Goal: Information Seeking & Learning: Learn about a topic

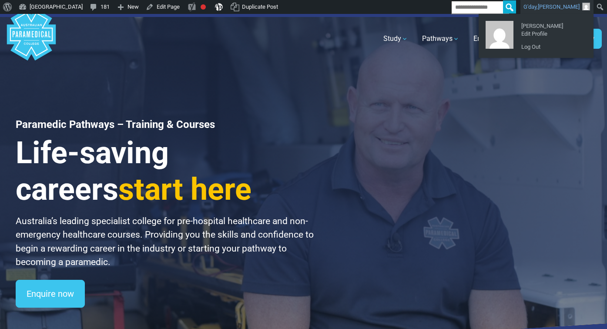
click at [569, 5] on span "[PERSON_NAME]" at bounding box center [559, 6] width 42 height 7
click at [531, 48] on link "Log Out" at bounding box center [552, 46] width 70 height 11
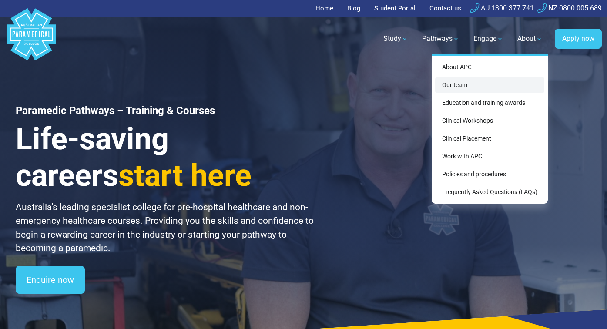
click at [489, 89] on link "Our team" at bounding box center [489, 85] width 109 height 16
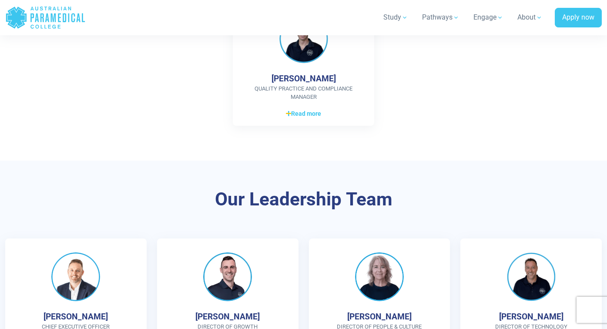
scroll to position [2232, 0]
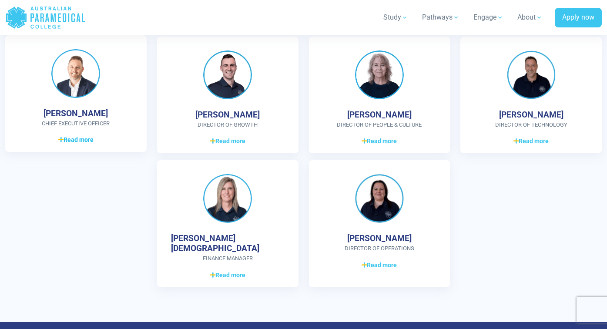
click at [78, 143] on span "Read more" at bounding box center [75, 139] width 35 height 9
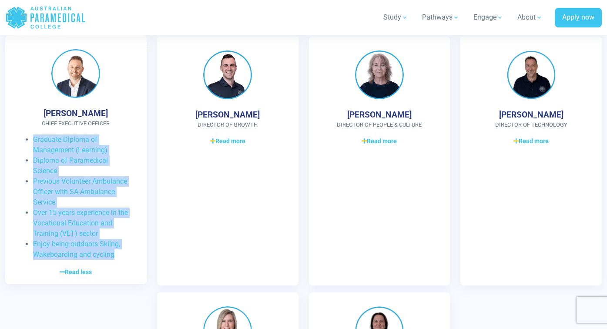
drag, startPoint x: 118, startPoint y: 258, endPoint x: 33, endPoint y: 141, distance: 144.2
click at [33, 141] on ul "Graduate Diploma of Management (Learning) Diploma of Paramedical Science Previo…" at bounding box center [76, 197] width 114 height 125
copy ul "Graduate Diploma of Management (Learning) Diploma of Paramedical Science Previo…"
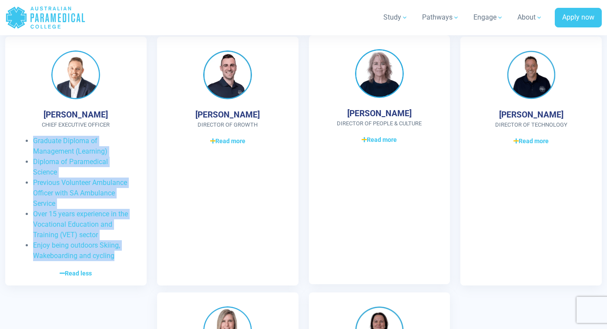
copy ul "Graduate Diploma of Management (Learning) Diploma of Paramedical Science Previo…"
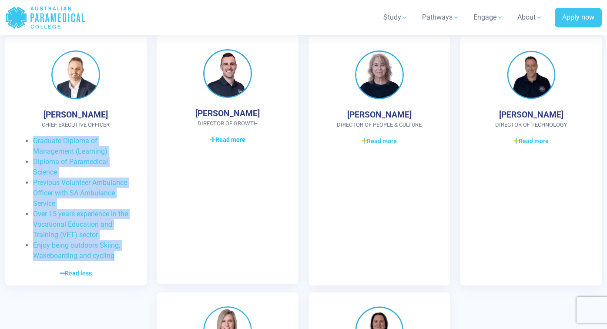
click at [229, 142] on span "Read more" at bounding box center [227, 139] width 35 height 9
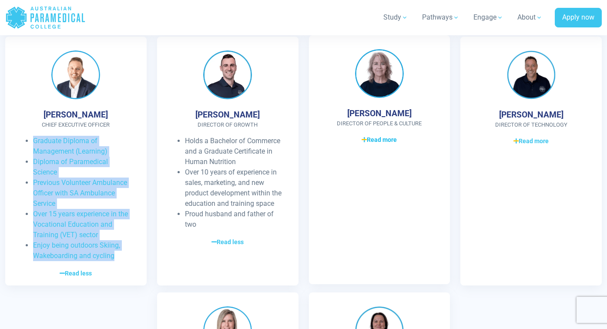
click at [374, 139] on span "Read more" at bounding box center [379, 139] width 35 height 9
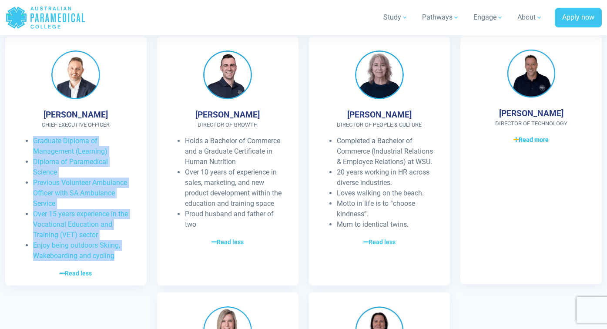
click at [518, 141] on icon at bounding box center [516, 140] width 5 height 6
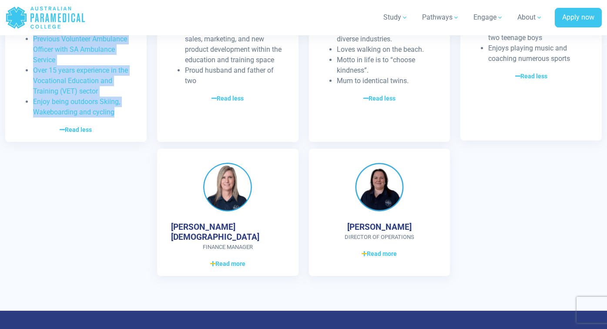
scroll to position [2473, 0]
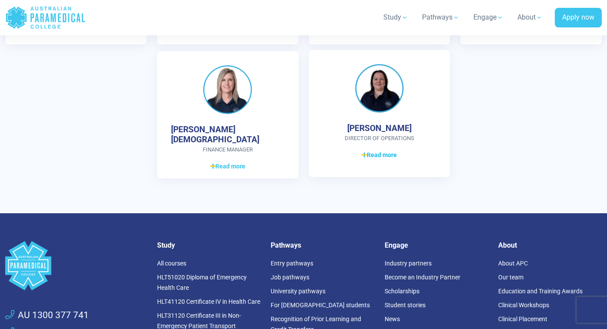
click at [390, 159] on span "Read more" at bounding box center [379, 155] width 35 height 9
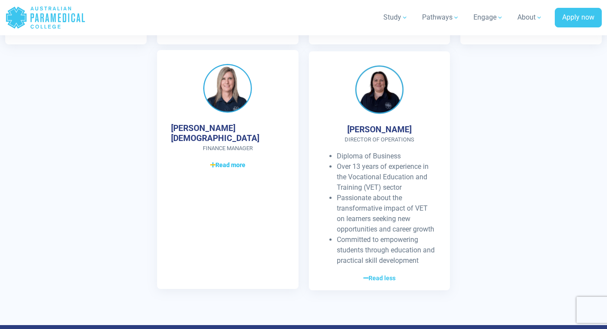
click at [229, 161] on span "Read more" at bounding box center [227, 165] width 35 height 9
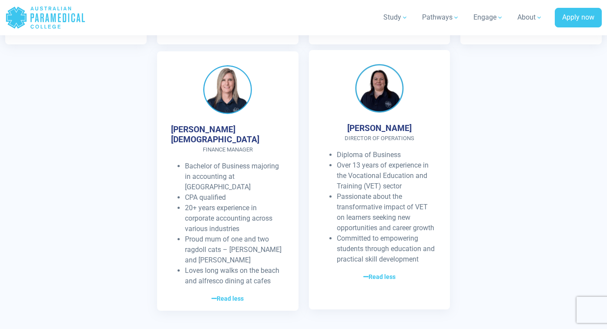
click at [313, 203] on div "Jodi Weatherall Director of Operations Diploma of Business Over 13 years of exp…" at bounding box center [379, 179] width 141 height 259
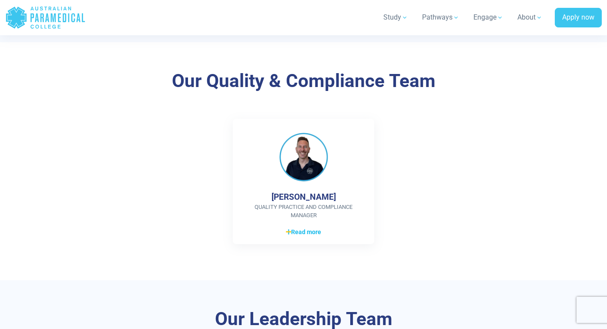
click at [315, 235] on span "Read more" at bounding box center [303, 232] width 35 height 9
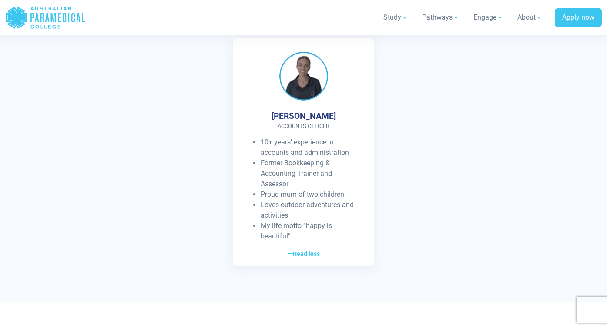
scroll to position [1766, 0]
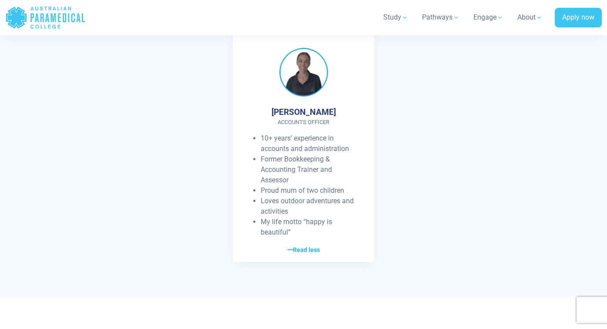
click at [320, 249] on span "Read less" at bounding box center [304, 250] width 32 height 9
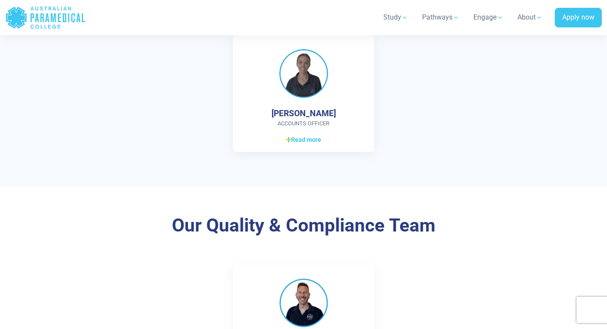
click at [317, 153] on div "Nicole Doon Accounts Officer 10+ years’ experience in accounts and administrati…" at bounding box center [303, 97] width 607 height 124
click at [313, 146] on div "Nicole Doon Accounts Officer 10+ years’ experience in accounts and administrati…" at bounding box center [303, 92] width 141 height 117
click at [312, 143] on span "Read more" at bounding box center [303, 138] width 35 height 9
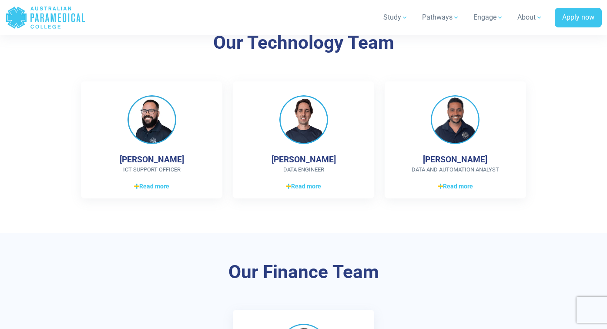
scroll to position [1483, 0]
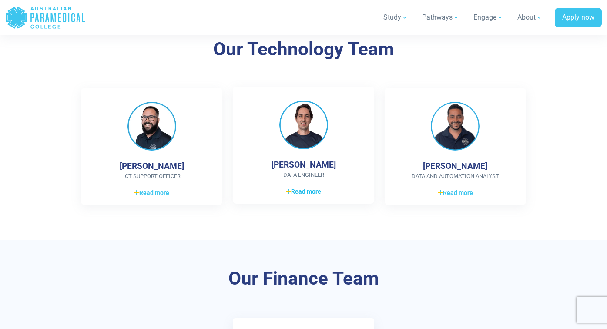
click at [316, 192] on span "Read more" at bounding box center [303, 191] width 35 height 9
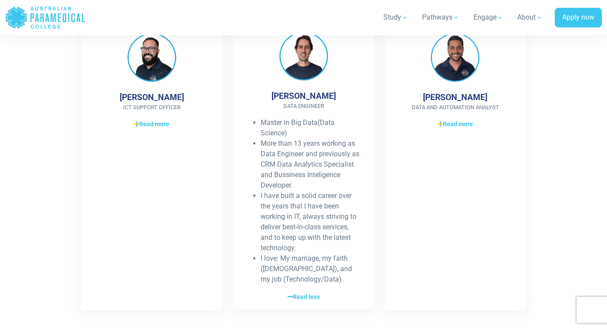
scroll to position [1557, 0]
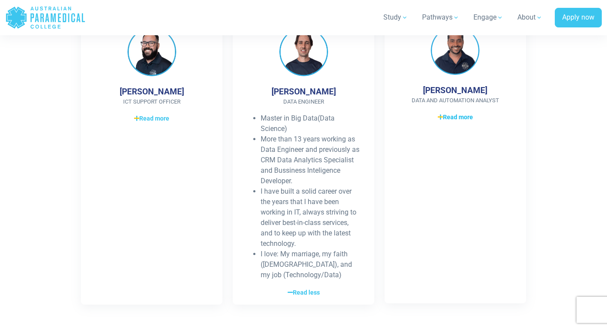
click at [453, 115] on span "Read more" at bounding box center [455, 117] width 35 height 9
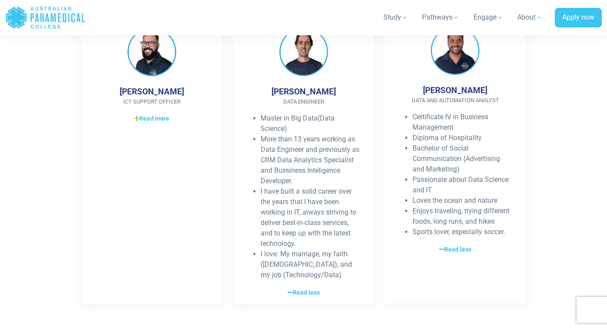
scroll to position [1564, 0]
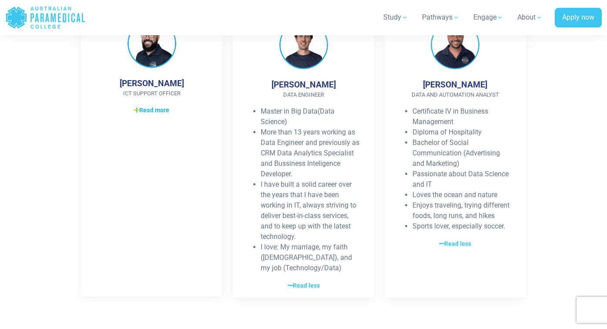
click at [151, 111] on span "Read more" at bounding box center [151, 110] width 35 height 9
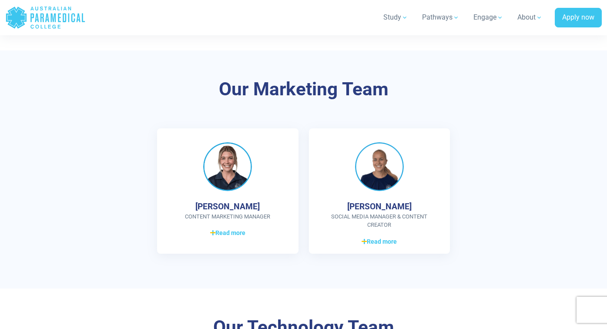
scroll to position [1044, 0]
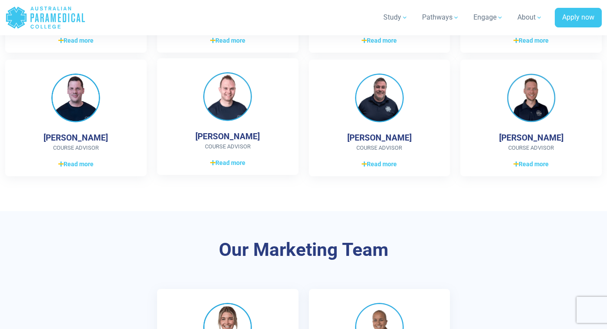
click at [246, 153] on div "Andrew Cusack Course Advisor Completed a Bachelor of Exercise and Sports Scienc…" at bounding box center [227, 116] width 141 height 117
click at [236, 163] on span "Read more" at bounding box center [227, 162] width 35 height 9
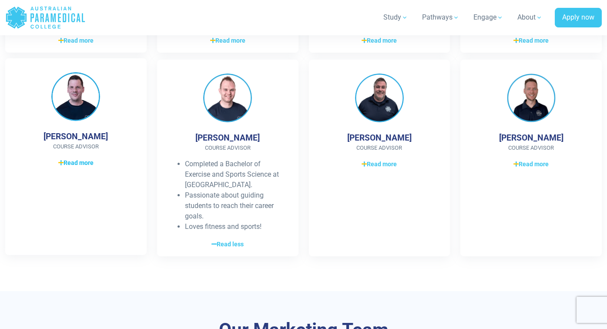
click at [90, 166] on span "Read more" at bounding box center [75, 162] width 35 height 9
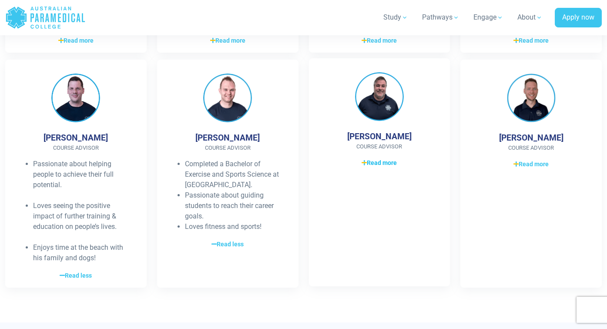
click at [396, 162] on span "Read more" at bounding box center [379, 162] width 35 height 9
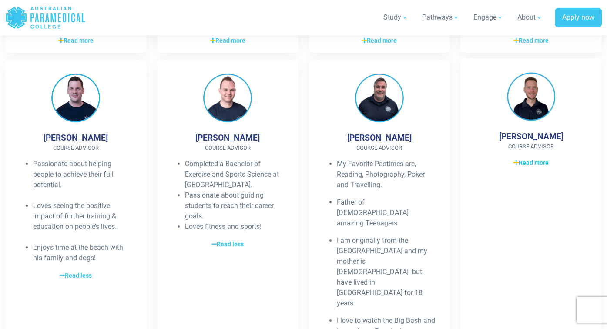
click at [523, 165] on span "Read more" at bounding box center [531, 162] width 35 height 9
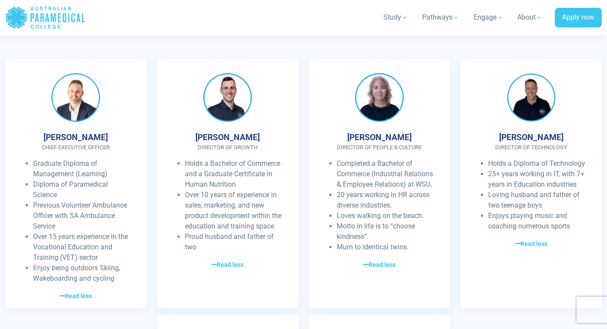
scroll to position [2913, 0]
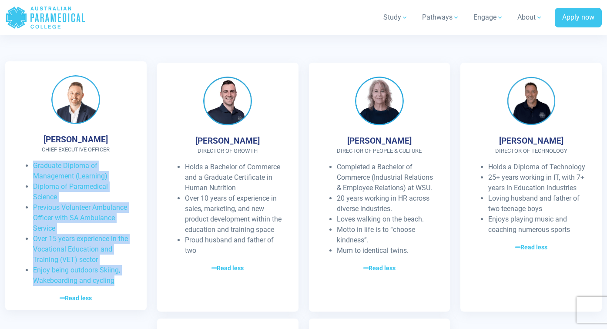
drag, startPoint x: 114, startPoint y: 220, endPoint x: 33, endPoint y: 105, distance: 140.8
click at [33, 161] on ul "Graduate Diploma of Management (Learning) Diploma of Paramedical Science Previo…" at bounding box center [76, 223] width 114 height 125
copy ul "Graduate Diploma of Management (Learning) Diploma of Paramedical Science Previo…"
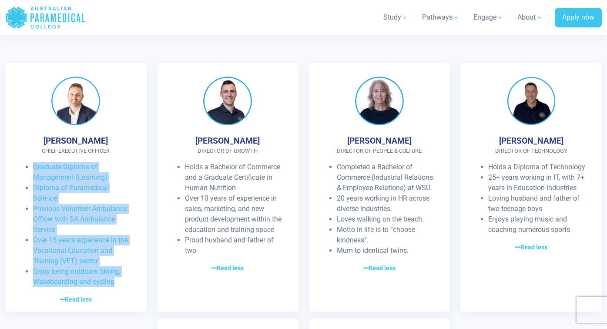
click at [49, 20] on icon ".logo-horizontal-c1{fill:#3CC5EE;} .logo-horizontal-c3{fill:#3CC5EE;} .logo-hor…" at bounding box center [45, 17] width 81 height 28
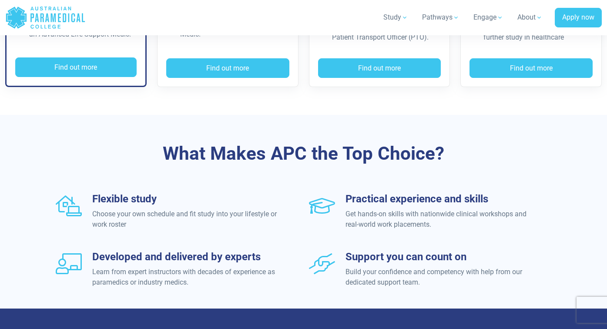
scroll to position [882, 0]
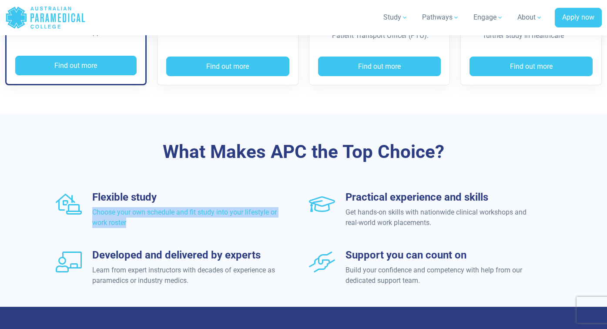
drag, startPoint x: 144, startPoint y: 219, endPoint x: 88, endPoint y: 214, distance: 55.5
click at [88, 214] on div "Flexible study Choose your own schedule and fit study into your lifestyle or wo…" at bounding box center [177, 209] width 242 height 37
copy p "Choose your own schedule and fit study into your lifestyle or work roster"
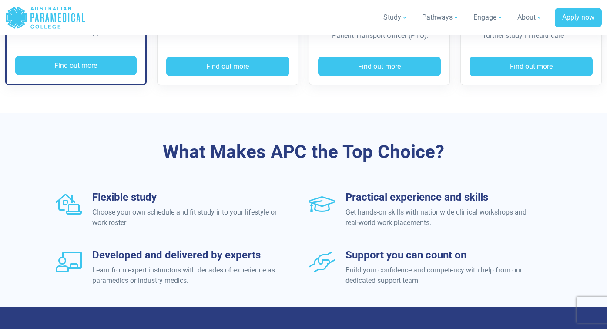
click at [231, 252] on h3 "Developed and delivered by experts" at bounding box center [184, 255] width 185 height 13
click at [229, 255] on h3 "Developed and delivered by experts" at bounding box center [184, 255] width 185 height 13
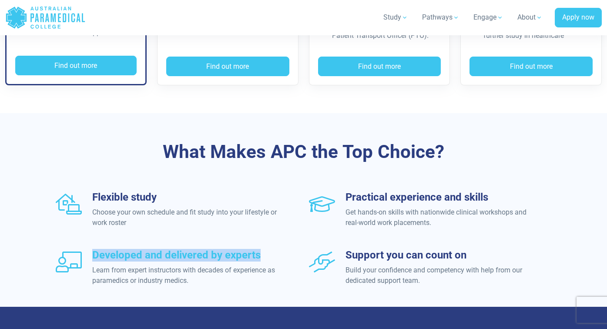
drag, startPoint x: 261, startPoint y: 256, endPoint x: 66, endPoint y: 253, distance: 195.5
click at [66, 253] on div "Developed and delivered by experts Learn from expert instructors with decades o…" at bounding box center [177, 267] width 242 height 37
copy div "Developed and delivered by experts"
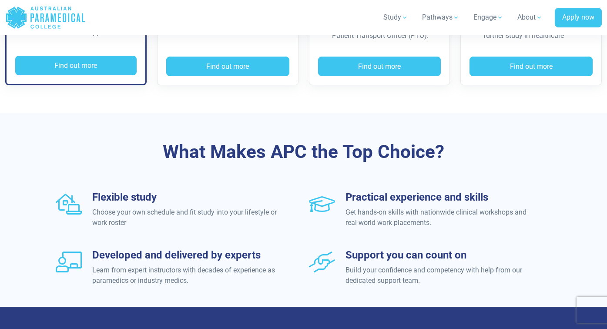
click at [288, 233] on div "Flexible study Choose your own schedule and fit study into your lifestyle or wo…" at bounding box center [303, 249] width 607 height 116
drag, startPoint x: 346, startPoint y: 199, endPoint x: 502, endPoint y: 200, distance: 156.7
click at [503, 200] on h3 "Practical experience and skills" at bounding box center [438, 197] width 185 height 13
copy h3 "Practical experience and skills"
drag, startPoint x: 349, startPoint y: 252, endPoint x: 464, endPoint y: 251, distance: 115.4
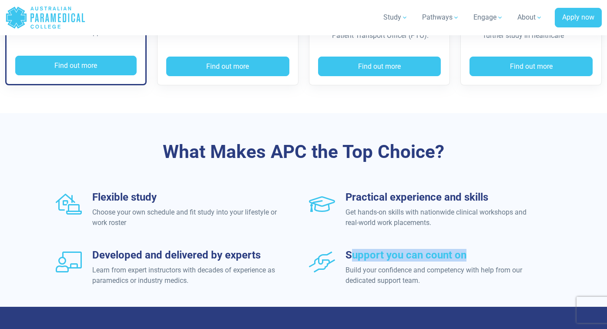
click at [464, 251] on h3 "Support you can count on" at bounding box center [438, 255] width 185 height 13
click at [335, 265] on div "Support you can count on Build your confidence and competency with help from ou…" at bounding box center [430, 267] width 242 height 37
drag, startPoint x: 346, startPoint y: 256, endPoint x: 475, endPoint y: 255, distance: 129.3
click at [475, 255] on h3 "Support you can count on" at bounding box center [438, 255] width 185 height 13
copy h3 "Support you can count on"
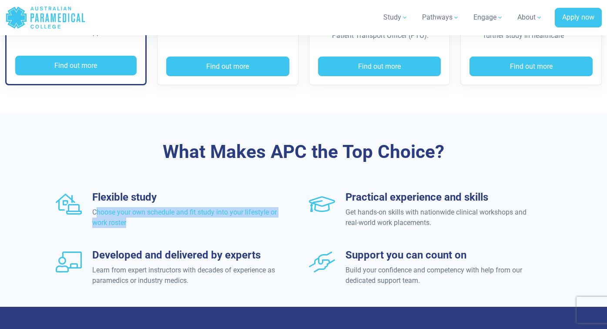
drag, startPoint x: 167, startPoint y: 220, endPoint x: 95, endPoint y: 214, distance: 72.1
click at [95, 214] on p "Choose your own schedule and fit study into your lifestyle or work roster" at bounding box center [184, 217] width 185 height 21
click at [91, 213] on div "Flexible study Choose your own schedule and fit study into your lifestyle or wo…" at bounding box center [177, 209] width 242 height 37
click at [122, 221] on p "Choose your own schedule and fit study into your lifestyle or work roster" at bounding box center [184, 217] width 185 height 21
drag, startPoint x: 143, startPoint y: 221, endPoint x: 88, endPoint y: 212, distance: 55.6
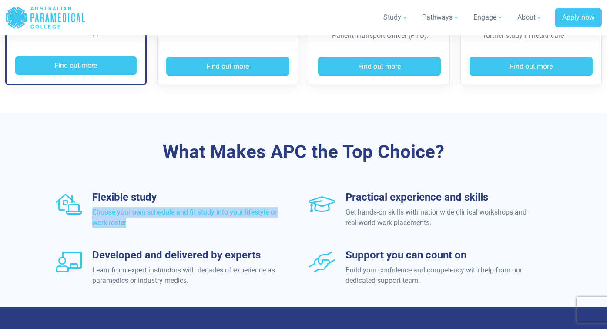
click at [88, 212] on div "Flexible study Choose your own schedule and fit study into your lifestyle or wo…" at bounding box center [177, 209] width 242 height 37
copy p "Choose your own schedule and fit study into your lifestyle or work roster"
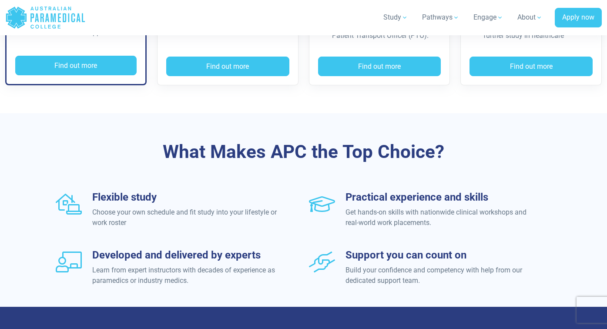
click at [117, 277] on p "Learn from expert instructors with decades of experience as paramedics or indus…" at bounding box center [184, 275] width 185 height 21
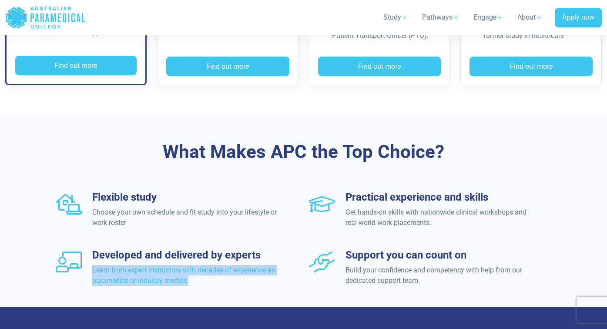
drag, startPoint x: 92, startPoint y: 270, endPoint x: 200, endPoint y: 278, distance: 107.8
click at [200, 278] on p "Learn from expert instructors with decades of experience as paramedics or indus…" at bounding box center [184, 275] width 185 height 21
copy p "Learn from expert instructors with decades of experience as paramedics or indus…"
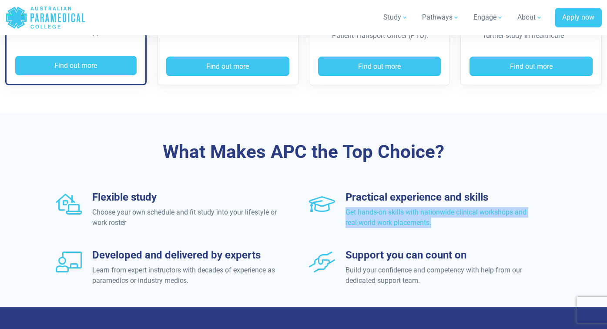
drag, startPoint x: 344, startPoint y: 213, endPoint x: 471, endPoint y: 228, distance: 127.5
click at [471, 228] on div "Flexible study Choose your own schedule and fit study into your lifestyle or wo…" at bounding box center [303, 249] width 607 height 116
copy p "Get hands-on skills with nationwide clinical workshops and real-world work plac…"
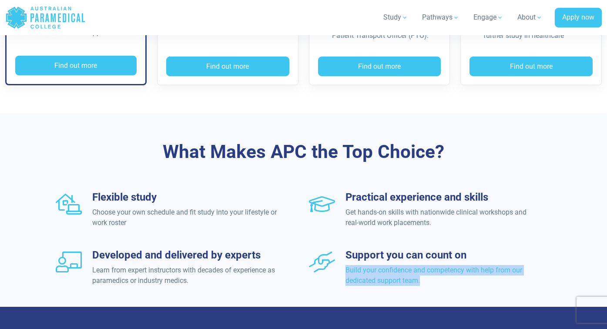
drag, startPoint x: 345, startPoint y: 269, endPoint x: 428, endPoint y: 282, distance: 84.2
click at [428, 282] on div "Support you can count on Build your confidence and competency with help from ou…" at bounding box center [430, 267] width 242 height 37
copy p "Build your confidence and competency with help from our dedicated support team."
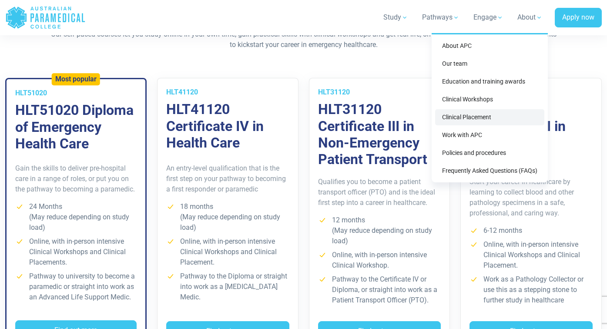
scroll to position [610, 0]
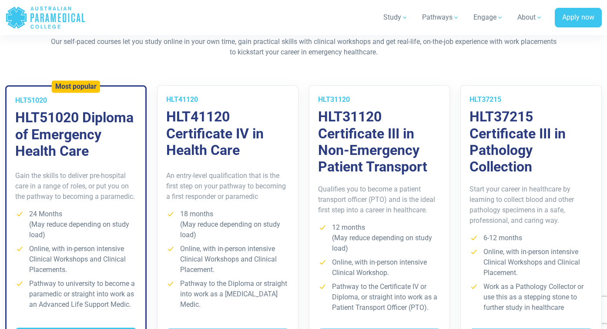
click at [135, 67] on div "Training & Courses Our self-paced courses let you study online in your own time…" at bounding box center [303, 198] width 607 height 374
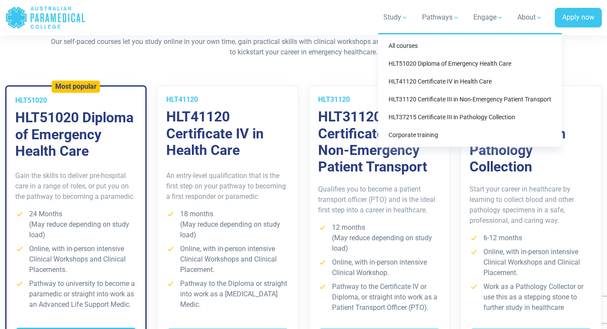
click at [404, 12] on link "Study" at bounding box center [395, 17] width 35 height 24
click at [521, 66] on link "HLT51020 Diploma of Emergency Health Care" at bounding box center [470, 64] width 177 height 16
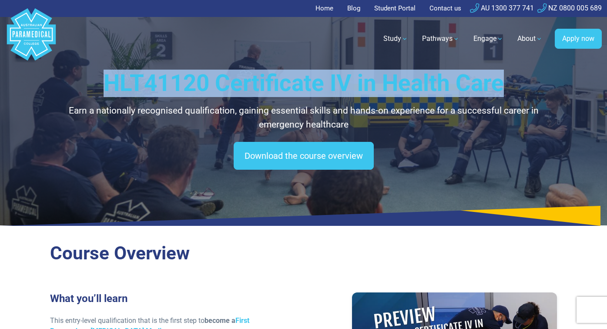
click at [500, 84] on h1 "HLT41120 Certificate IV in Health Care" at bounding box center [303, 83] width 507 height 27
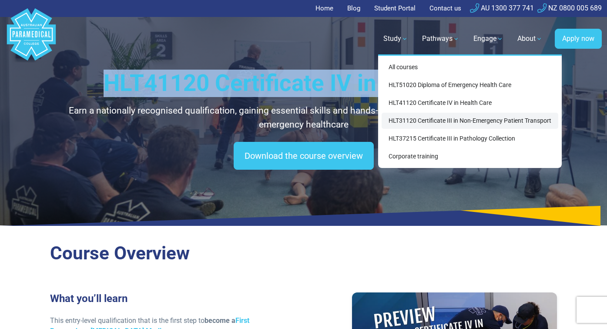
click at [416, 120] on link "HLT31120 Certificate III in Non-Emergency Patient Transport" at bounding box center [470, 121] width 177 height 16
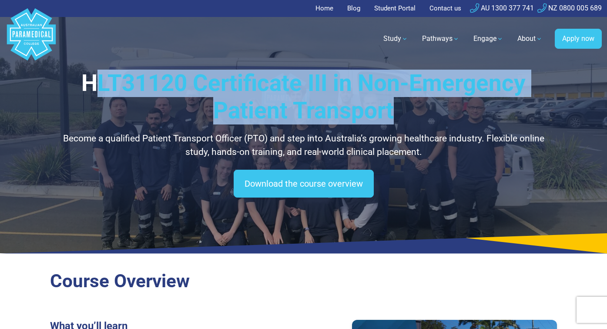
drag, startPoint x: 90, startPoint y: 82, endPoint x: 399, endPoint y: 121, distance: 311.1
click at [399, 121] on h1 "HLT31120 Certificate III in Non-Emergency Patient Transport" at bounding box center [303, 97] width 507 height 55
click at [397, 118] on h1 "HLT31120 Certificate III in Non-Emergency Patient Transport" at bounding box center [303, 97] width 507 height 55
drag, startPoint x: 396, startPoint y: 117, endPoint x: 86, endPoint y: 83, distance: 311.7
click at [86, 83] on h1 "HLT31120 Certificate III in Non-Emergency Patient Transport" at bounding box center [303, 97] width 507 height 55
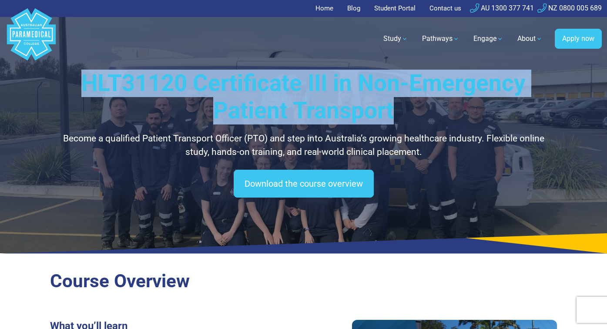
copy h1 "HLT31120 Certificate III in Non-Emergency Patient Transport"
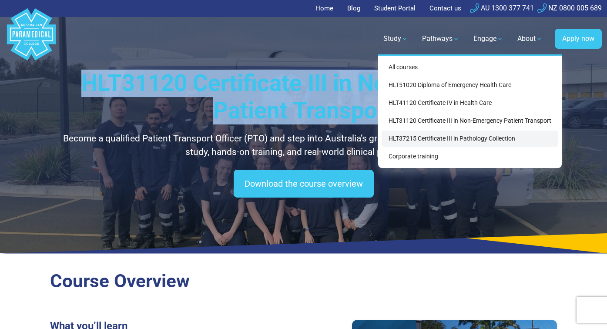
click at [427, 140] on link "HLT37215 Certificate III in Pathology Collection" at bounding box center [470, 139] width 177 height 16
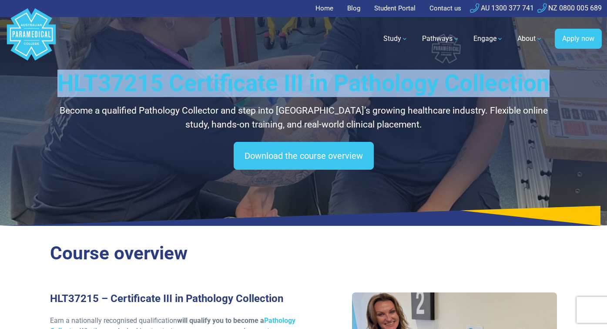
drag, startPoint x: 62, startPoint y: 77, endPoint x: 544, endPoint y: 90, distance: 482.0
click at [544, 90] on h1 "HLT37215 Certificate III in Pathology Collection" at bounding box center [303, 83] width 507 height 27
copy h1 "HLT37215 Certificate III in Pathology Collection"
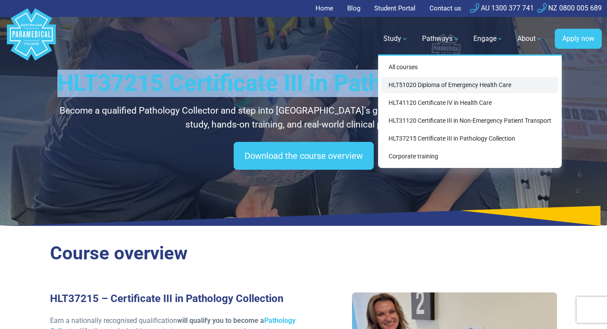
click at [415, 89] on link "HLT51020 Diploma of Emergency Health Care" at bounding box center [470, 85] width 177 height 16
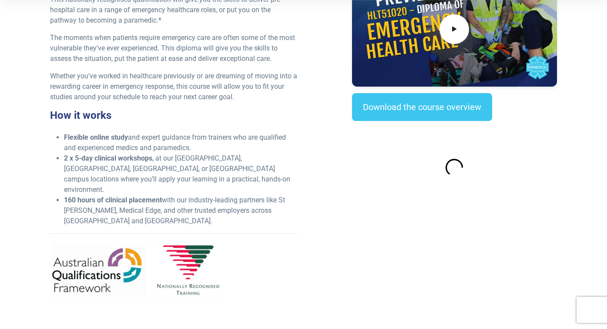
click at [323, 217] on div "What you’ll learn This nationally recognised qualification will give you the sk…" at bounding box center [304, 140] width 518 height 339
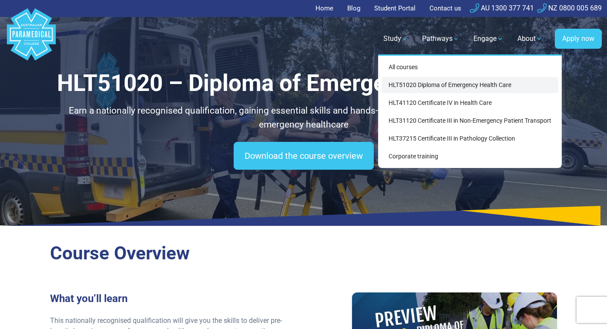
click at [421, 86] on link "HLT51020 Diploma of Emergency Health Care" at bounding box center [470, 85] width 177 height 16
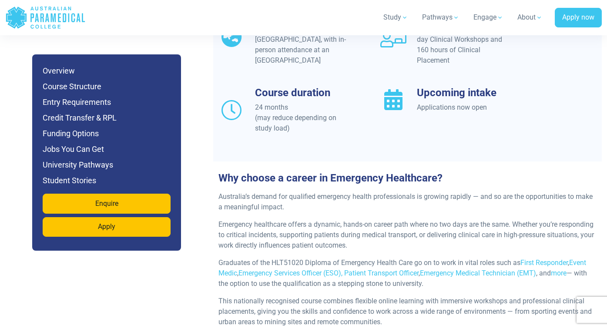
scroll to position [867, 0]
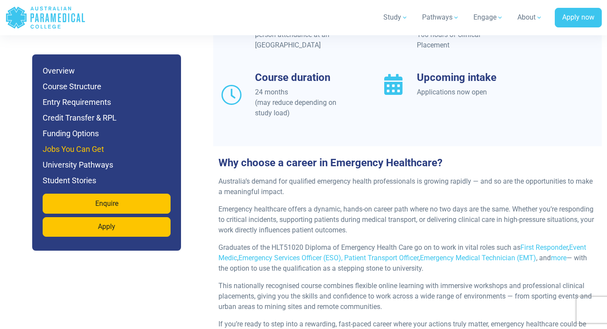
click at [116, 148] on h6 "Jobs You Can Get" at bounding box center [107, 149] width 128 height 12
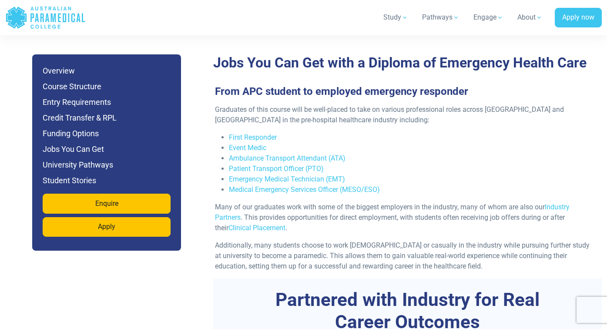
scroll to position [2871, 0]
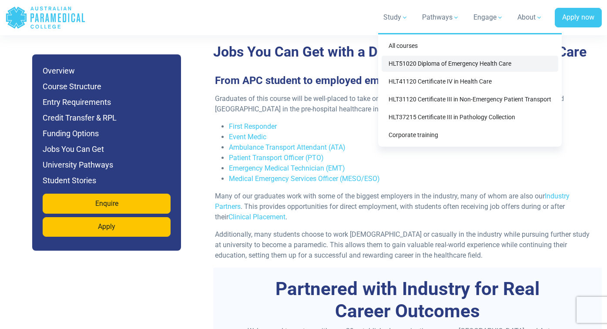
click at [419, 62] on link "HLT51020 Diploma of Emergency Health Care" at bounding box center [470, 64] width 177 height 16
